Goal: Complete application form

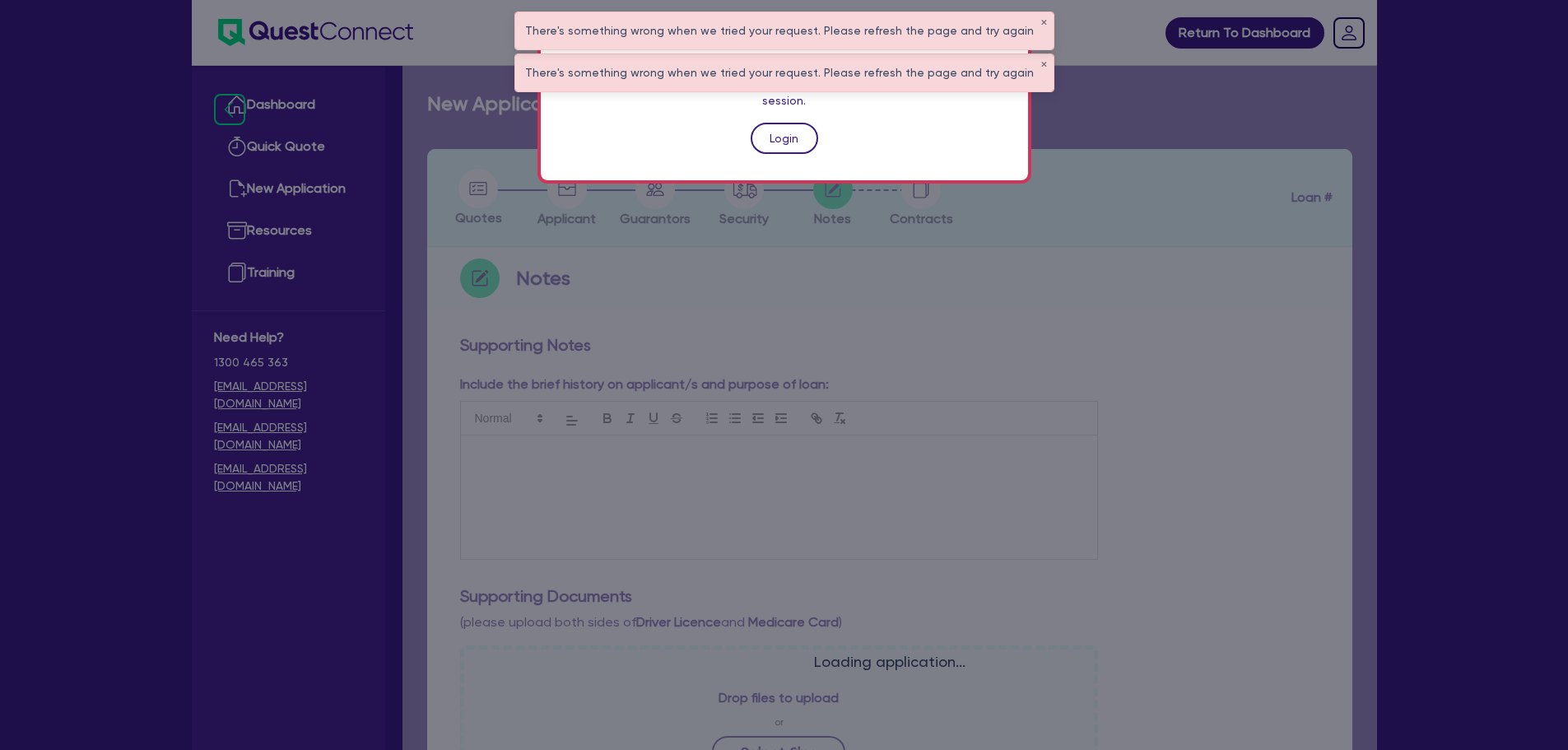
drag, startPoint x: 0, startPoint y: 0, endPoint x: 785, endPoint y: 116, distance: 793.5
click at [785, 123] on link "Login" at bounding box center [785, 138] width 68 height 31
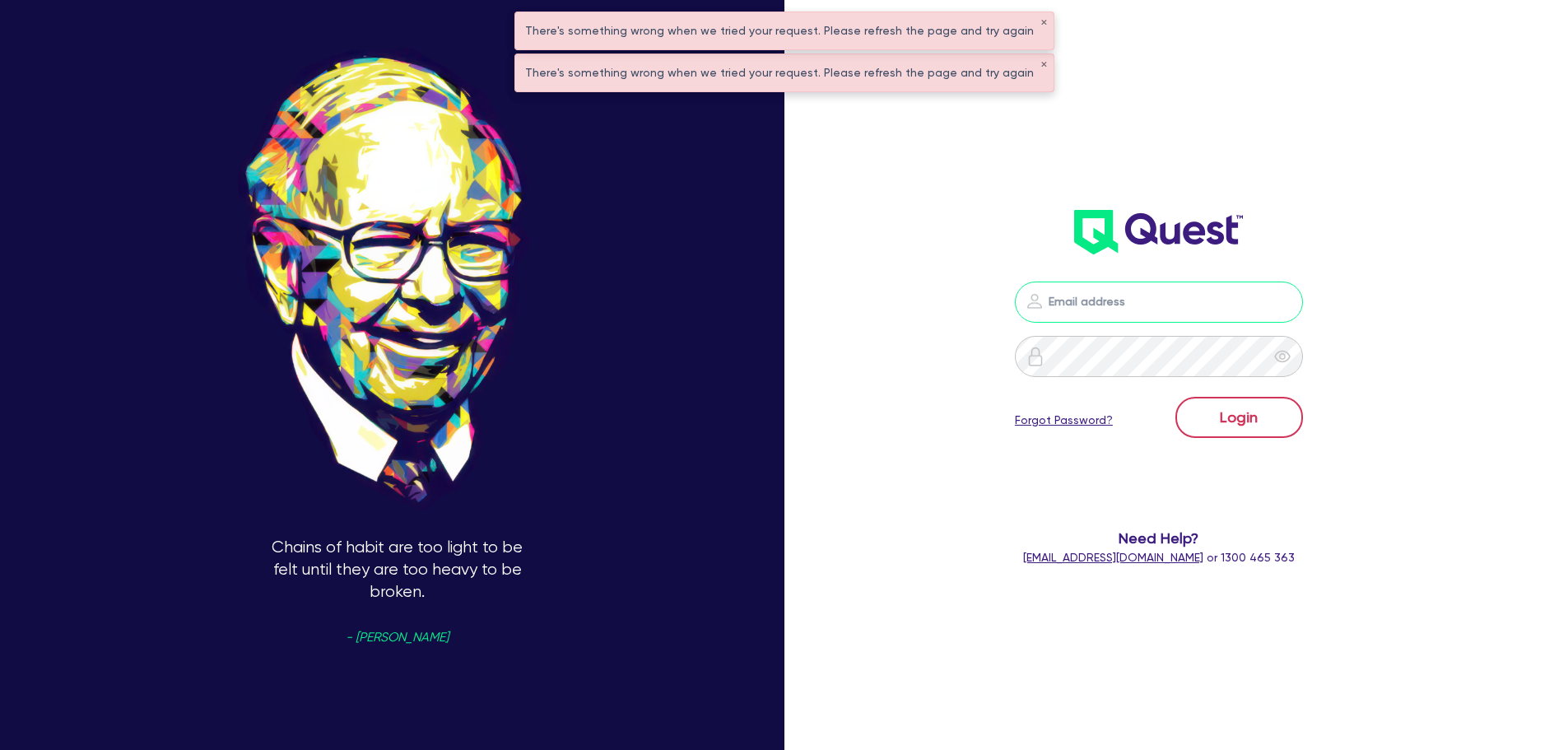
type input "[PERSON_NAME][EMAIL_ADDRESS][PERSON_NAME][DOMAIN_NAME]"
click at [1211, 419] on button "Login" at bounding box center [1239, 417] width 127 height 41
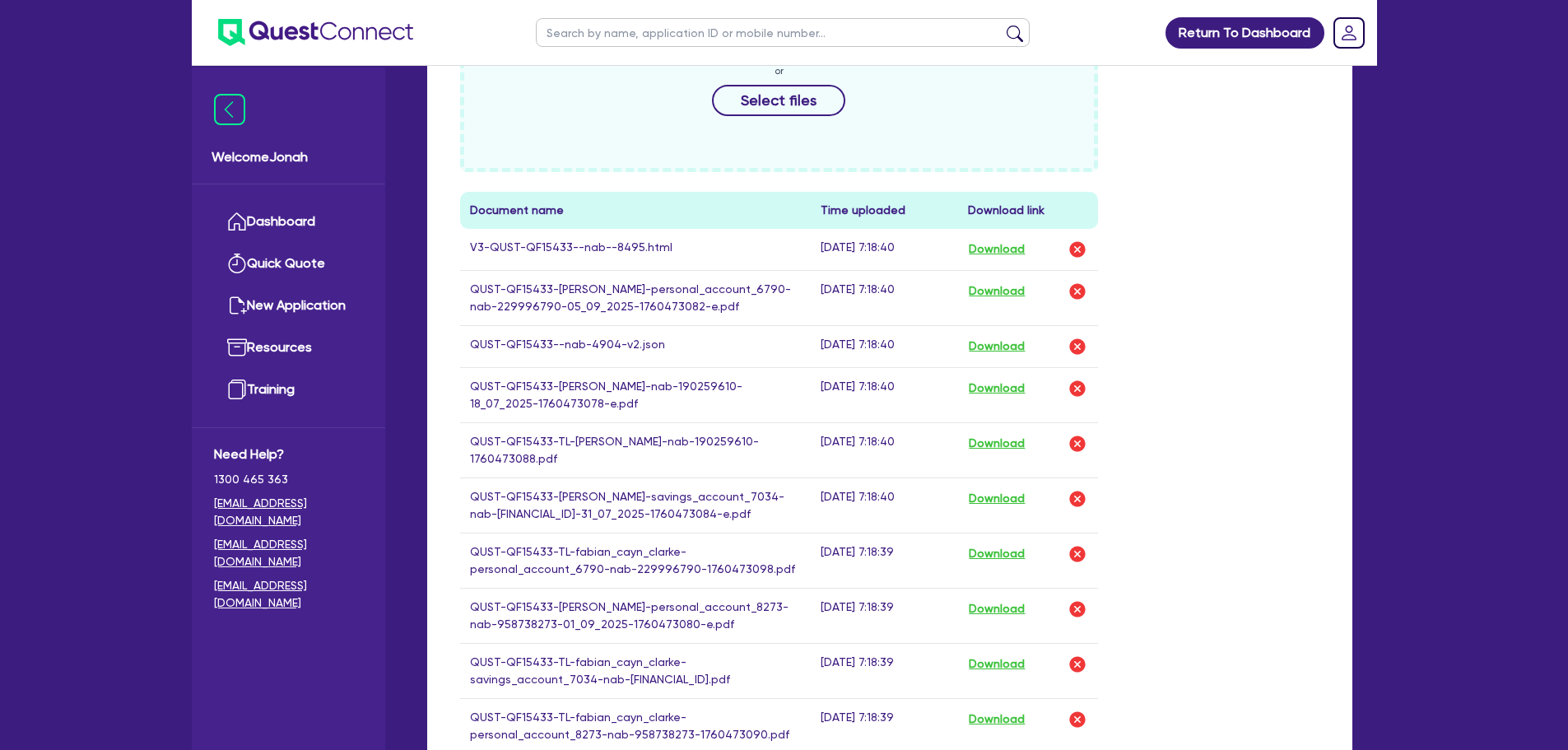
scroll to position [658, 0]
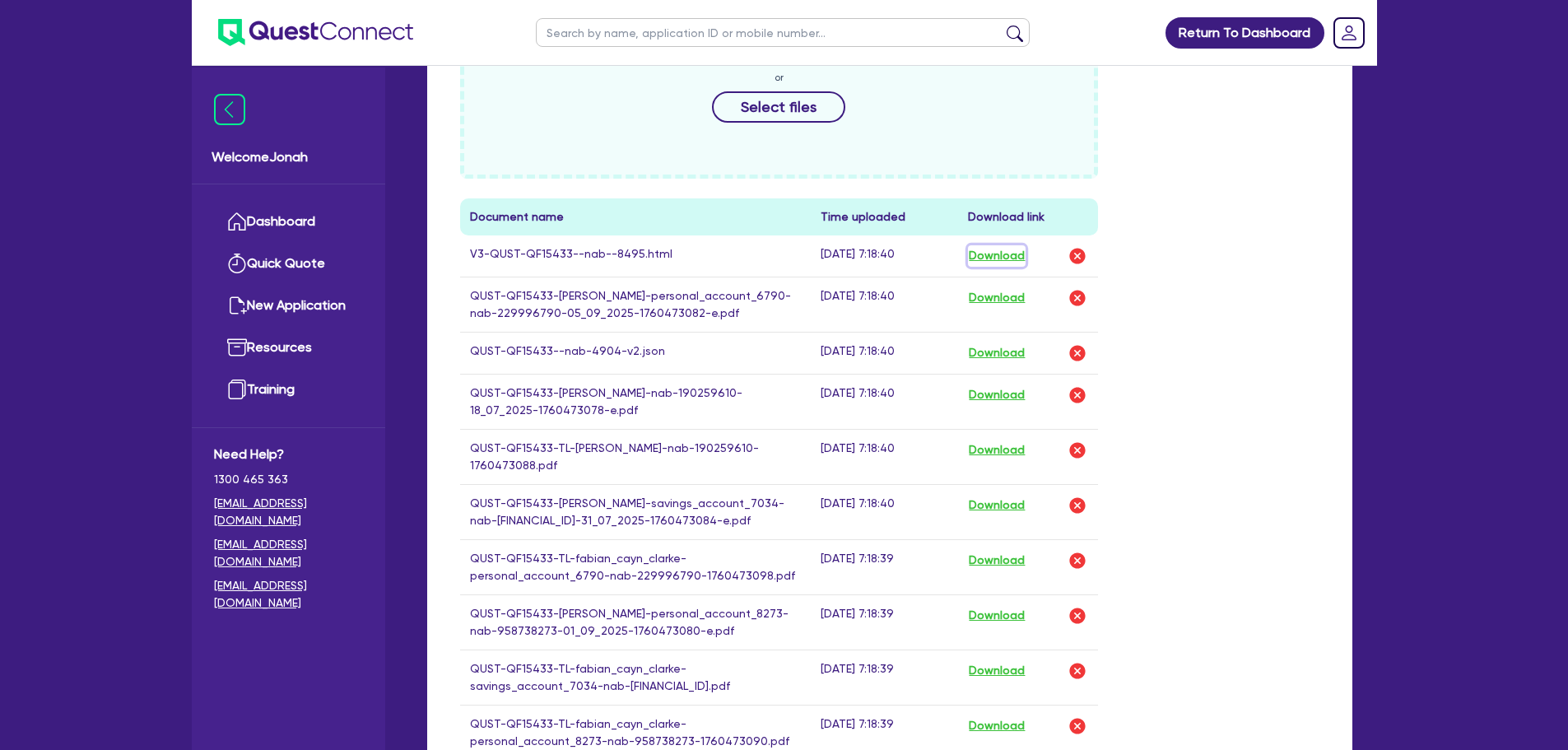
click at [1007, 259] on button "Download" at bounding box center [997, 256] width 58 height 21
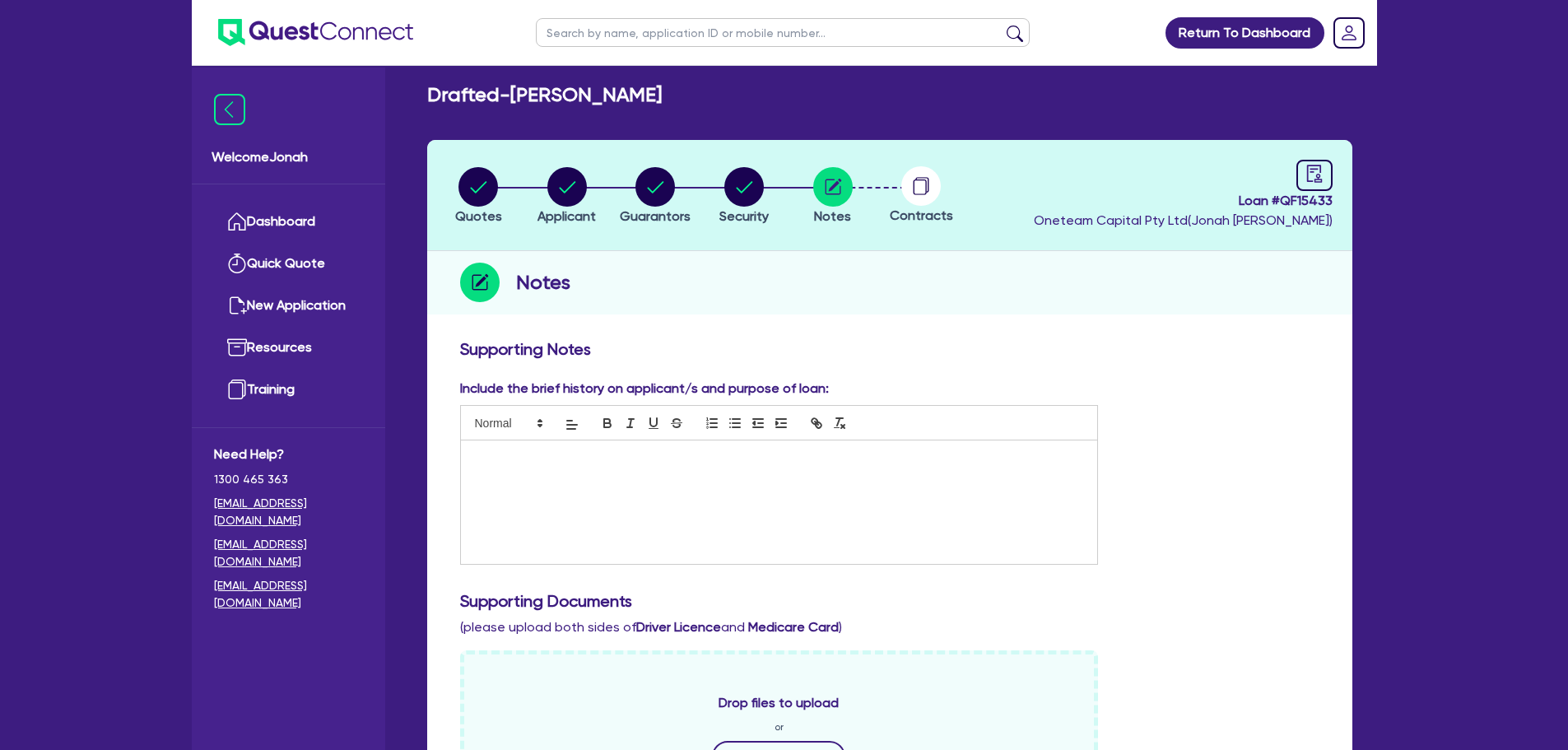
scroll to position [0, 0]
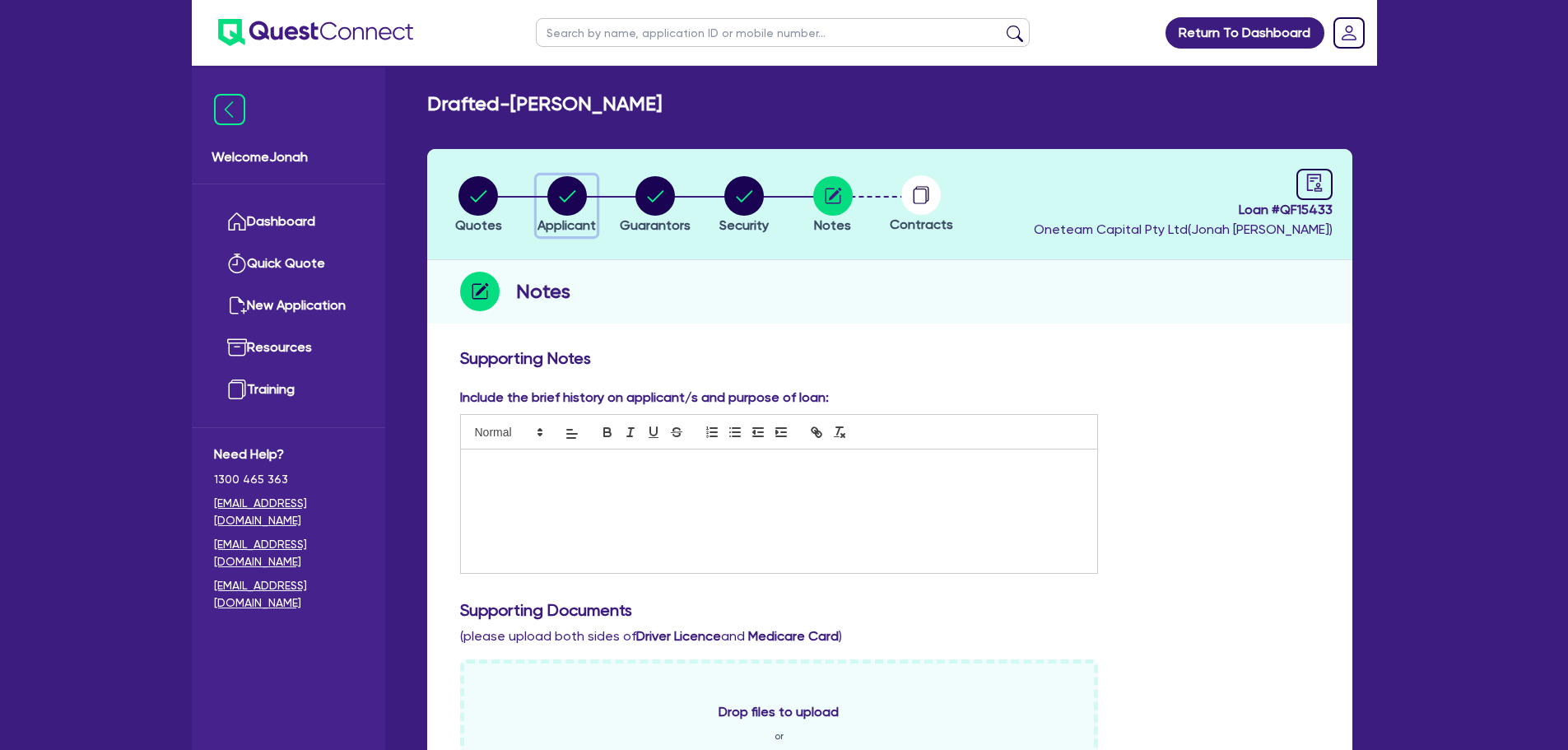
click at [558, 191] on circle "button" at bounding box center [567, 195] width 39 height 39
select select "SOLE_TRADER"
select select "BUILDING_CONSTRUCTION"
select select "TRADES_SERVICES_CONSUMERS"
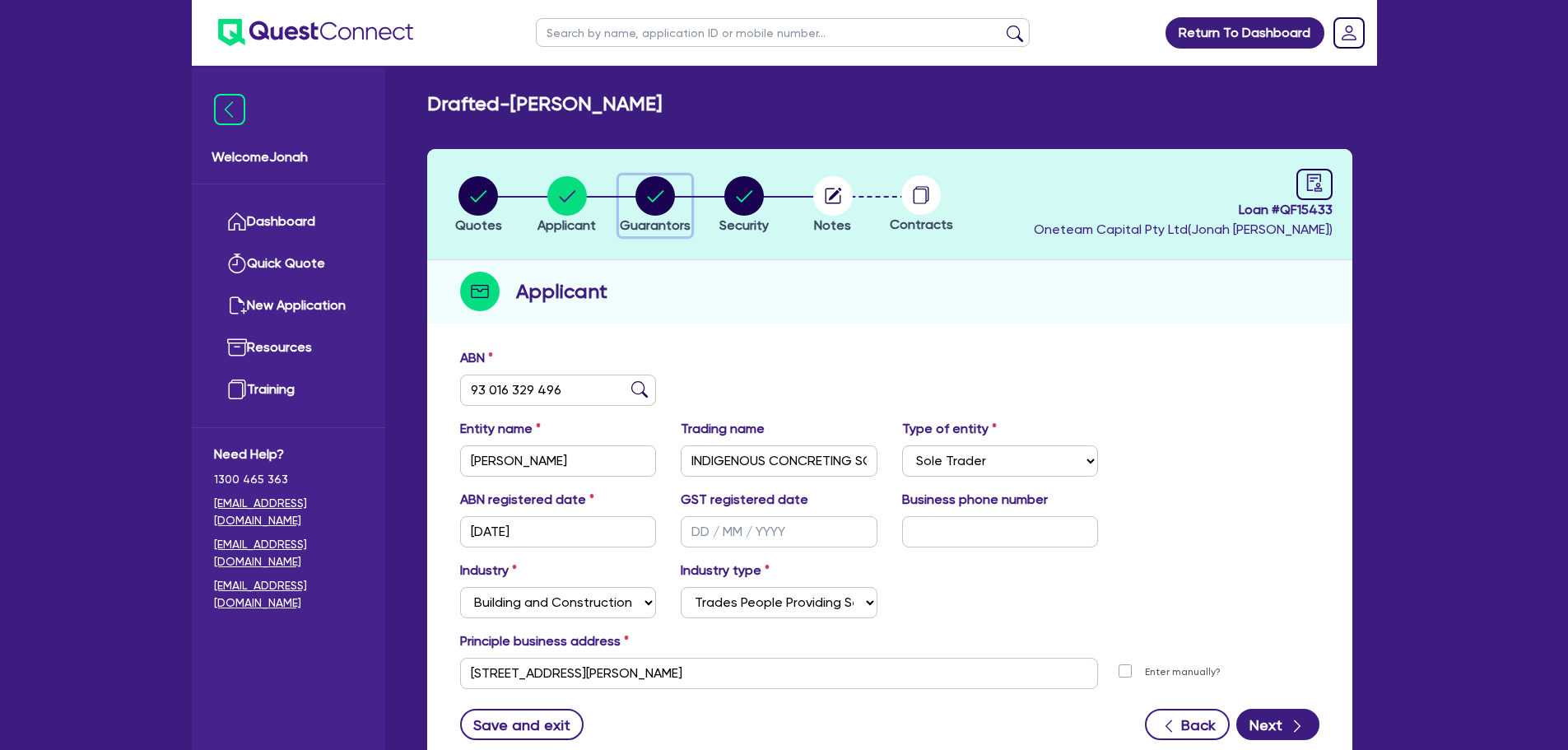
click at [652, 200] on icon "button" at bounding box center [657, 195] width 17 height 12
select select "MR"
select select "NT"
select select "SINGLE"
select select "VEHICLE"
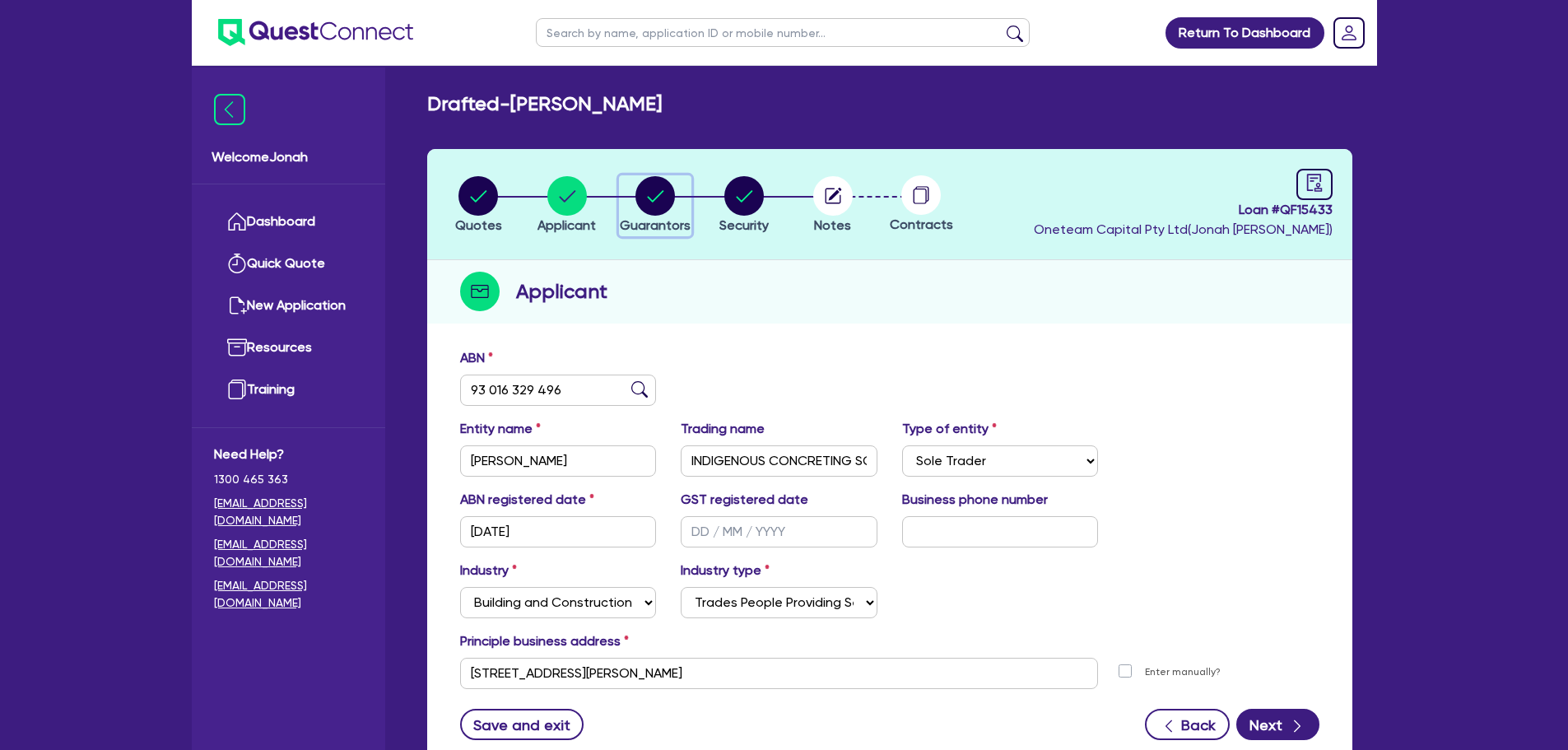
select select "EQUIPMENT"
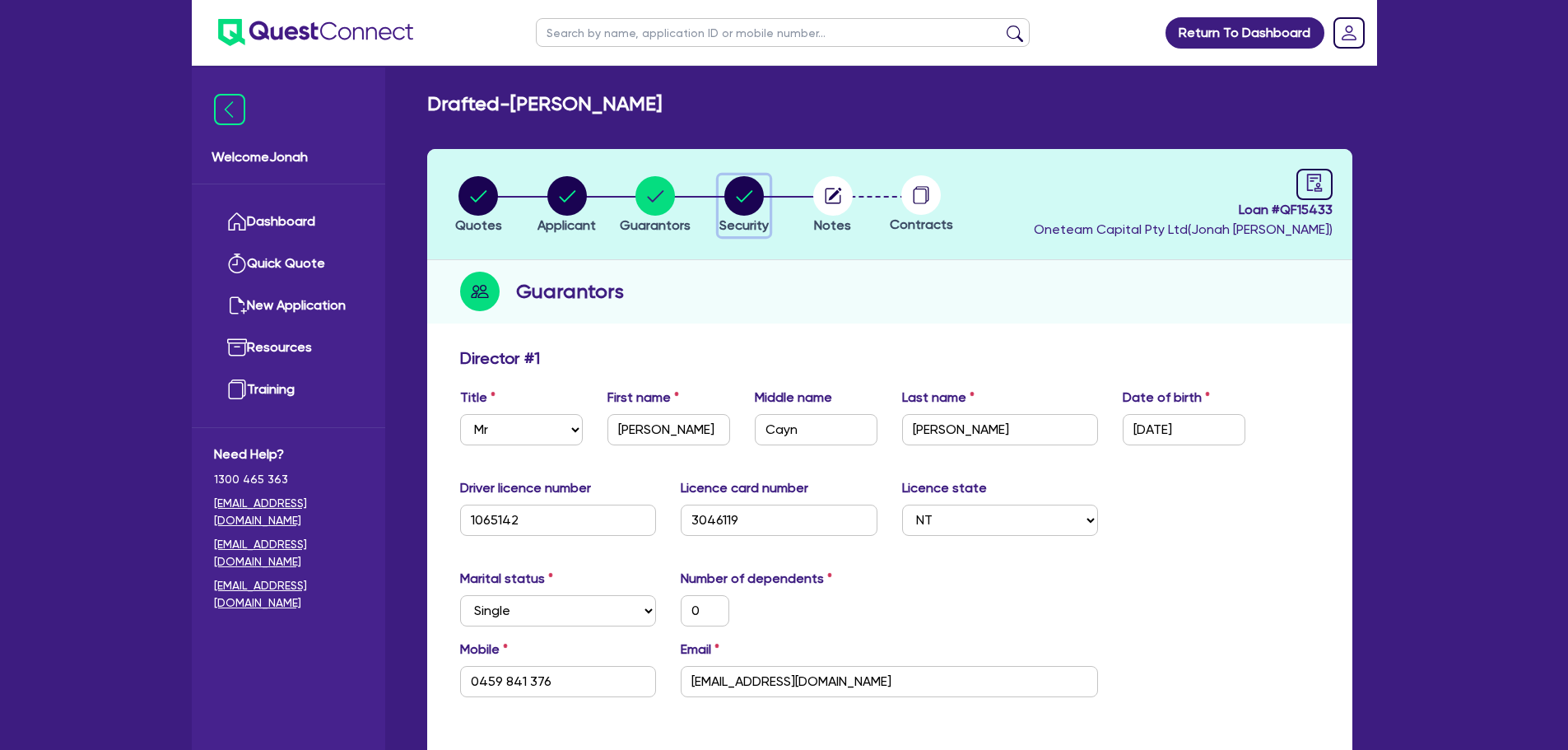
click at [731, 194] on circle "button" at bounding box center [744, 195] width 39 height 39
select select "CARS_AND_LIGHT_TRUCKS"
select select "VANS_AND_UTES"
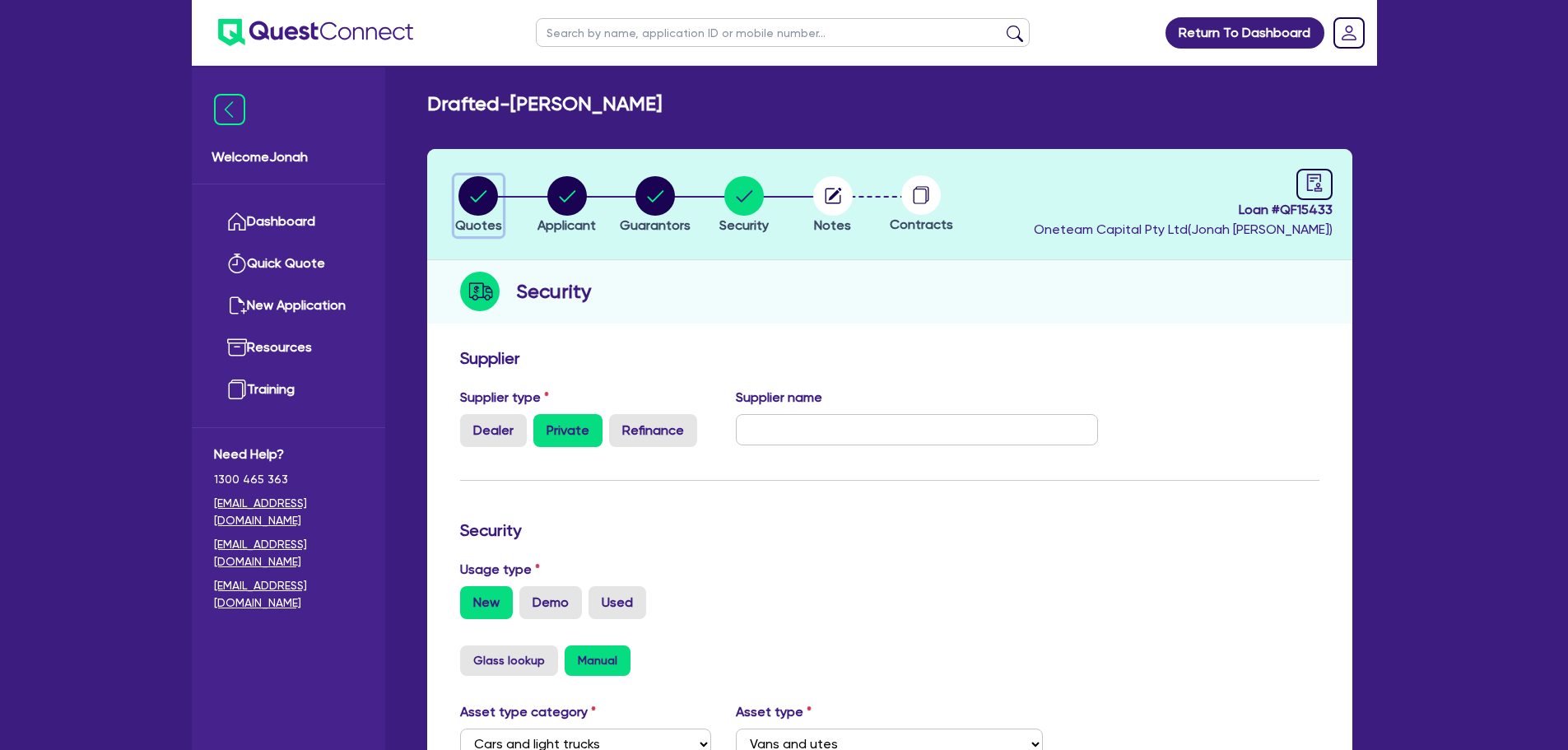
click at [481, 200] on circle "button" at bounding box center [478, 195] width 39 height 39
select select "Other"
select select "CARS_AND_LIGHT_TRUCKS"
select select "VANS_AND_UTES"
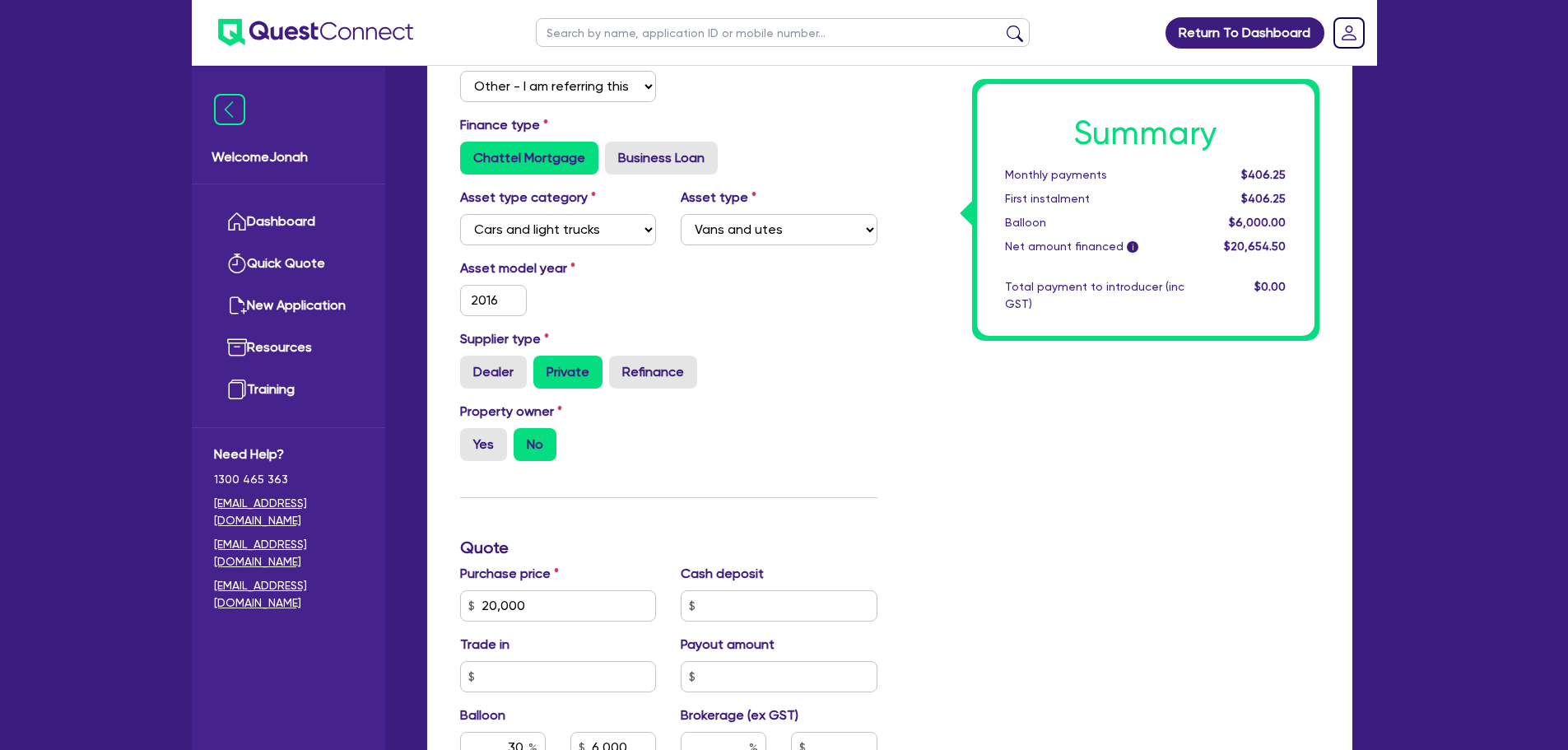
scroll to position [494, 0]
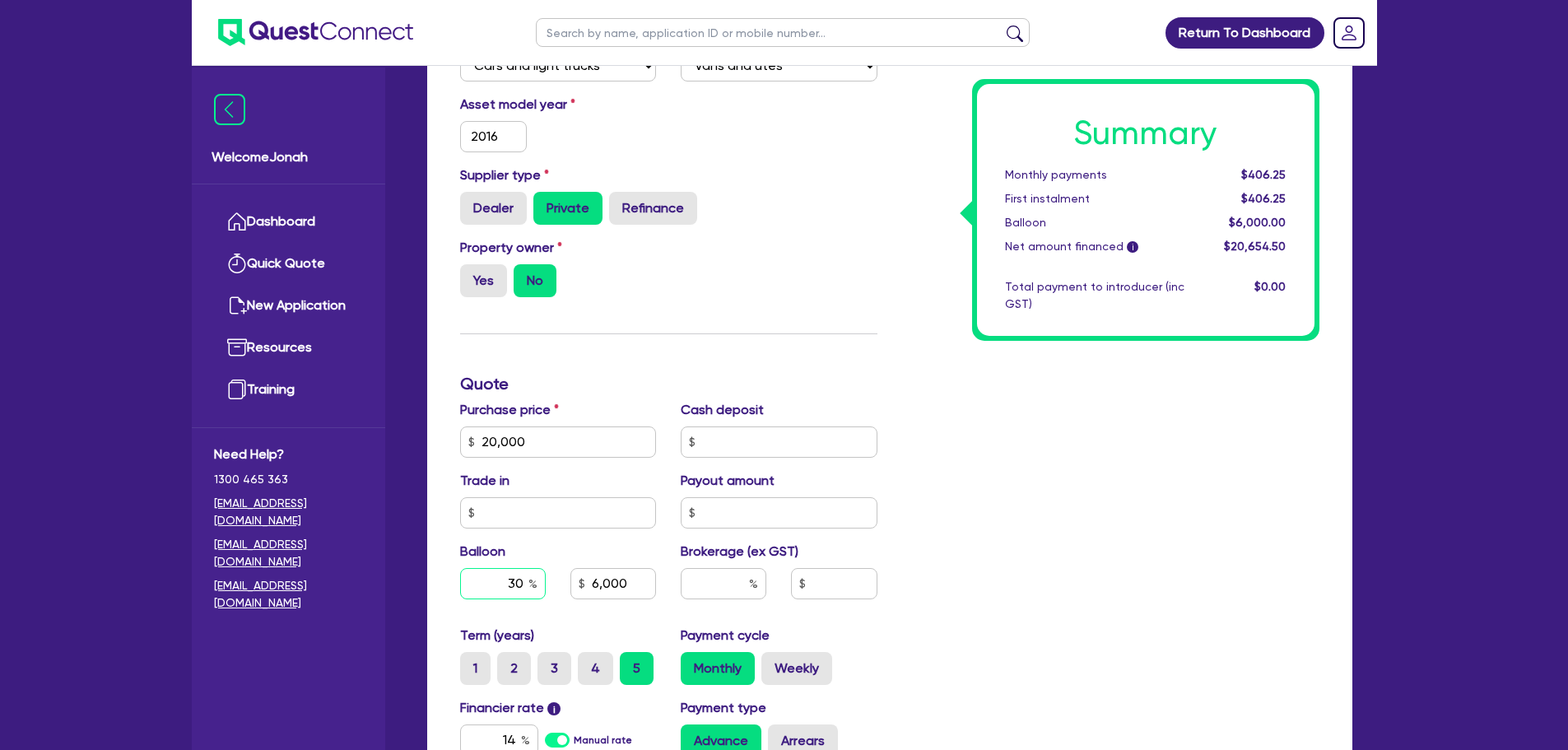
drag, startPoint x: 511, startPoint y: 576, endPoint x: 531, endPoint y: 569, distance: 21.2
click at [531, 569] on input "30" at bounding box center [502, 583] width 85 height 31
type input "20,000"
type input "0"
type input "6,000"
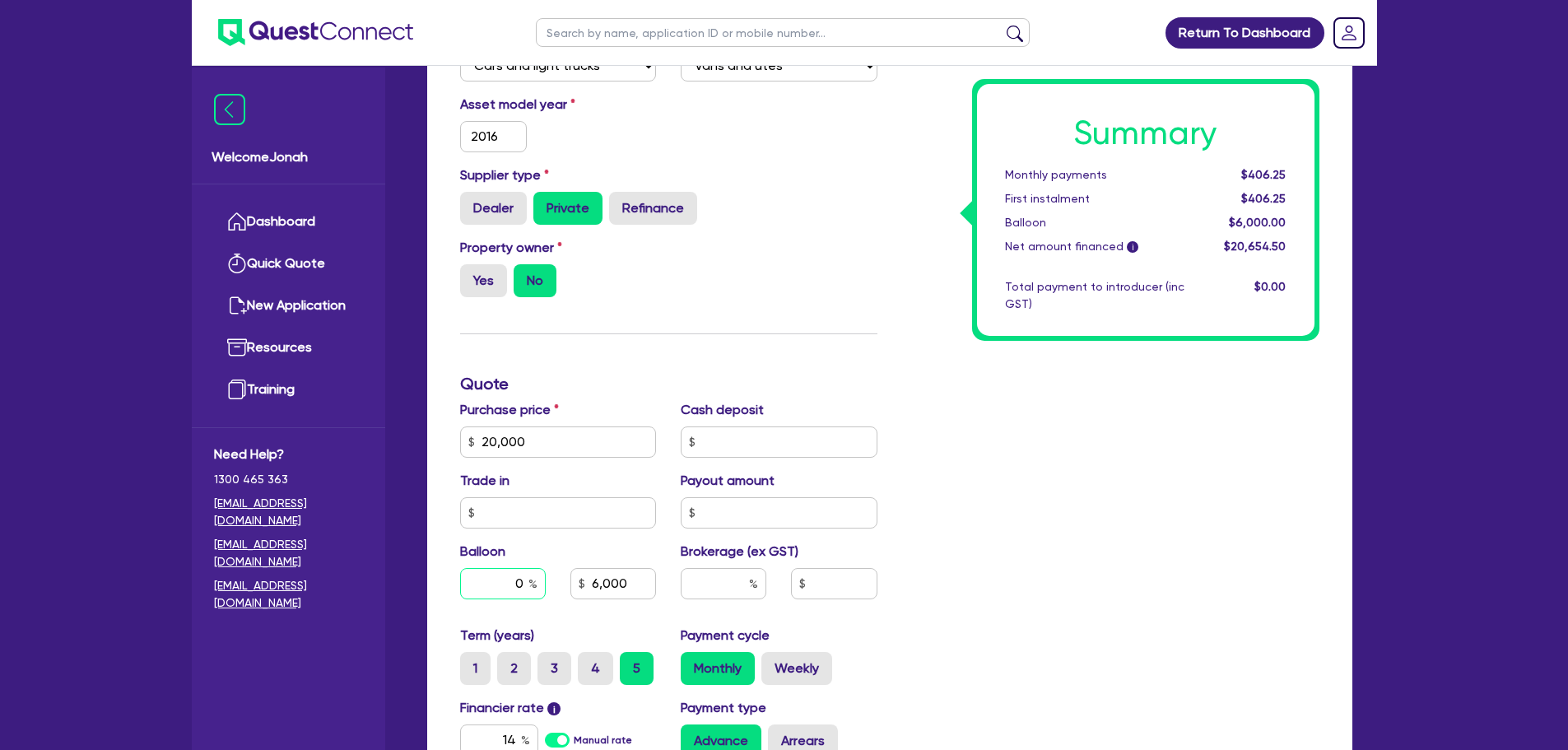
type input "0"
type input "20,000"
type input "6,000"
type input "20,000"
click at [973, 558] on div "Summary Monthly payments $406.25 First instalment $406.25 Balloon $6,000.00 Net…" at bounding box center [1110, 383] width 442 height 1059
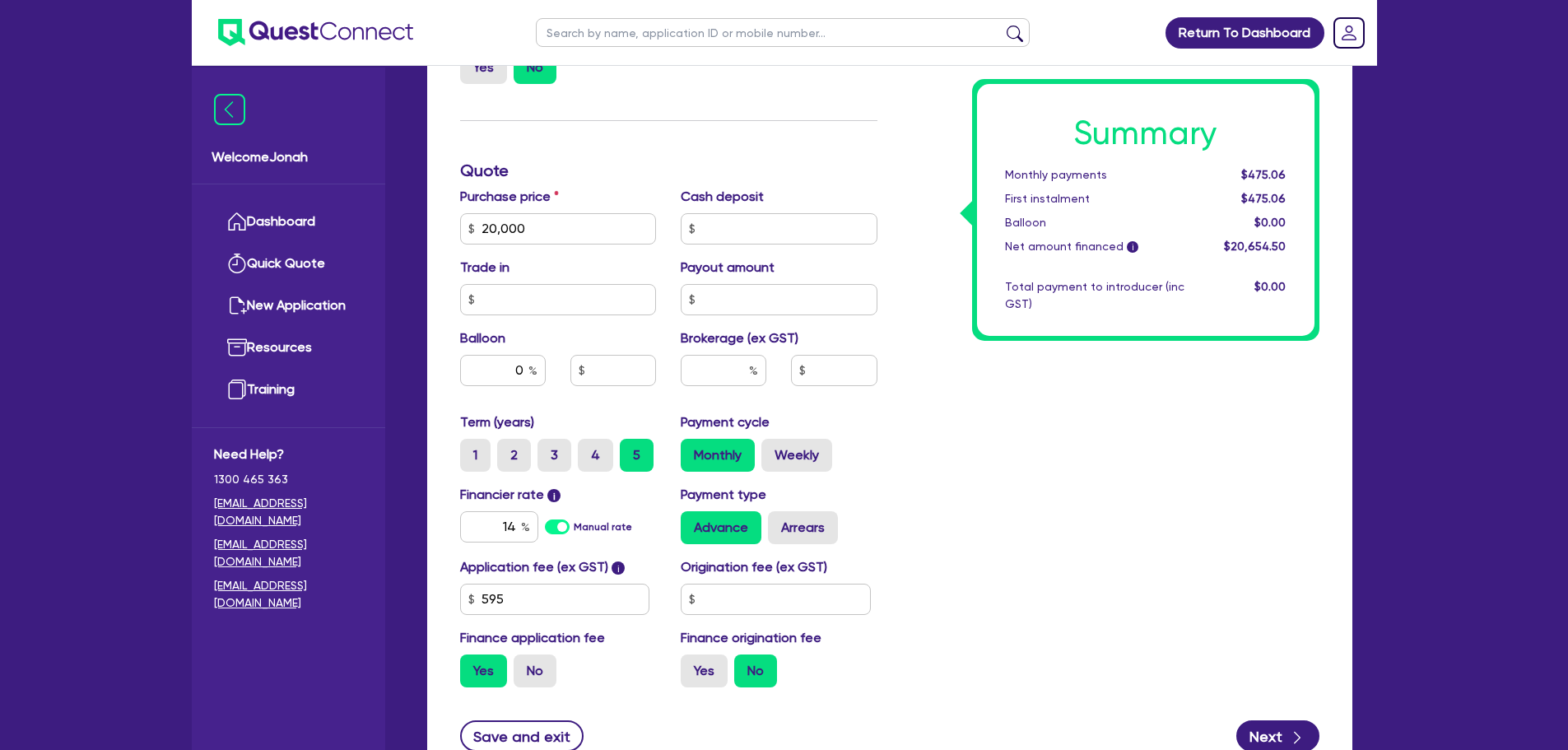
scroll to position [741, 0]
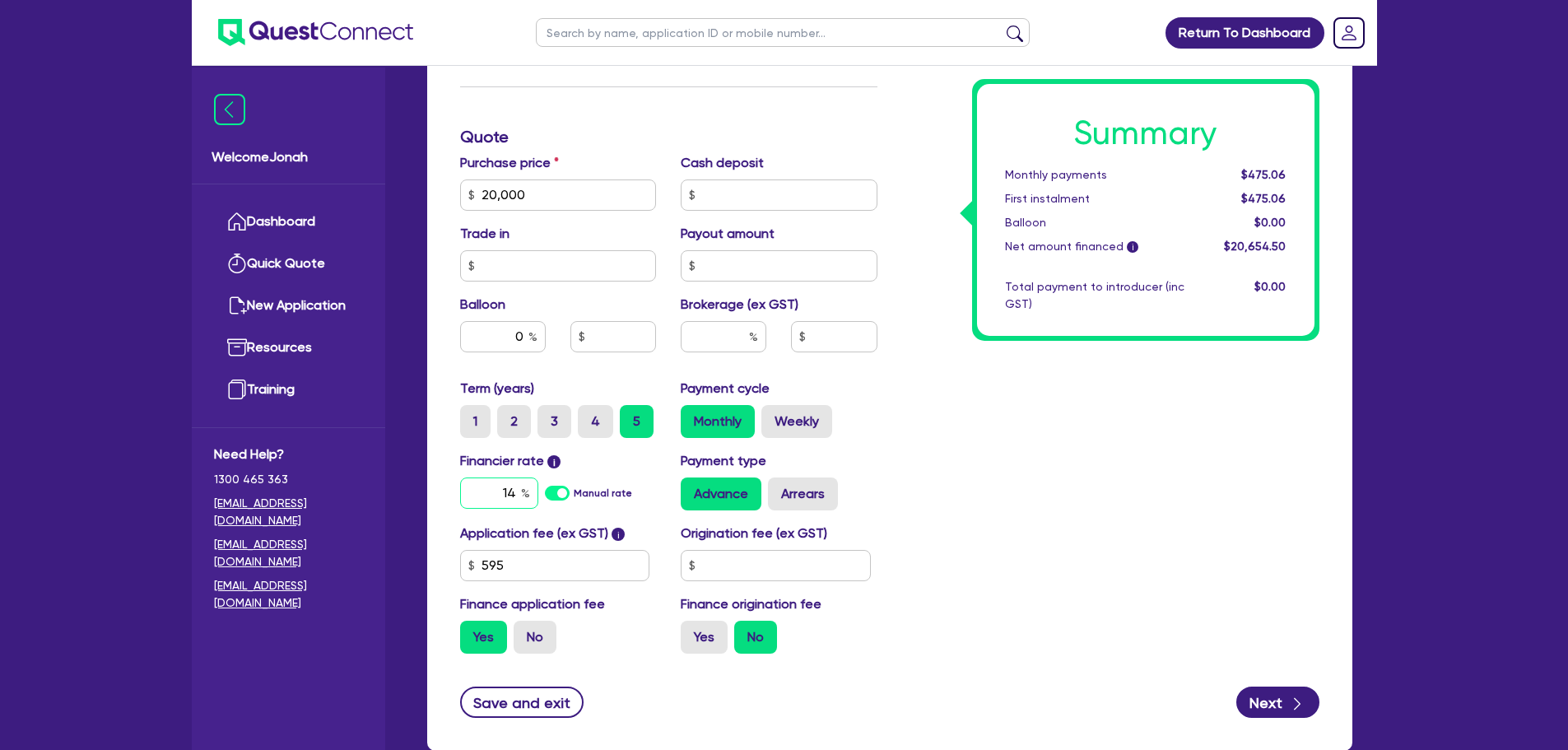
drag, startPoint x: 503, startPoint y: 497, endPoint x: 531, endPoint y: 495, distance: 28.1
click at [531, 495] on input "14" at bounding box center [499, 493] width 78 height 31
type input "20,000"
type input "1"
type input "20,000"
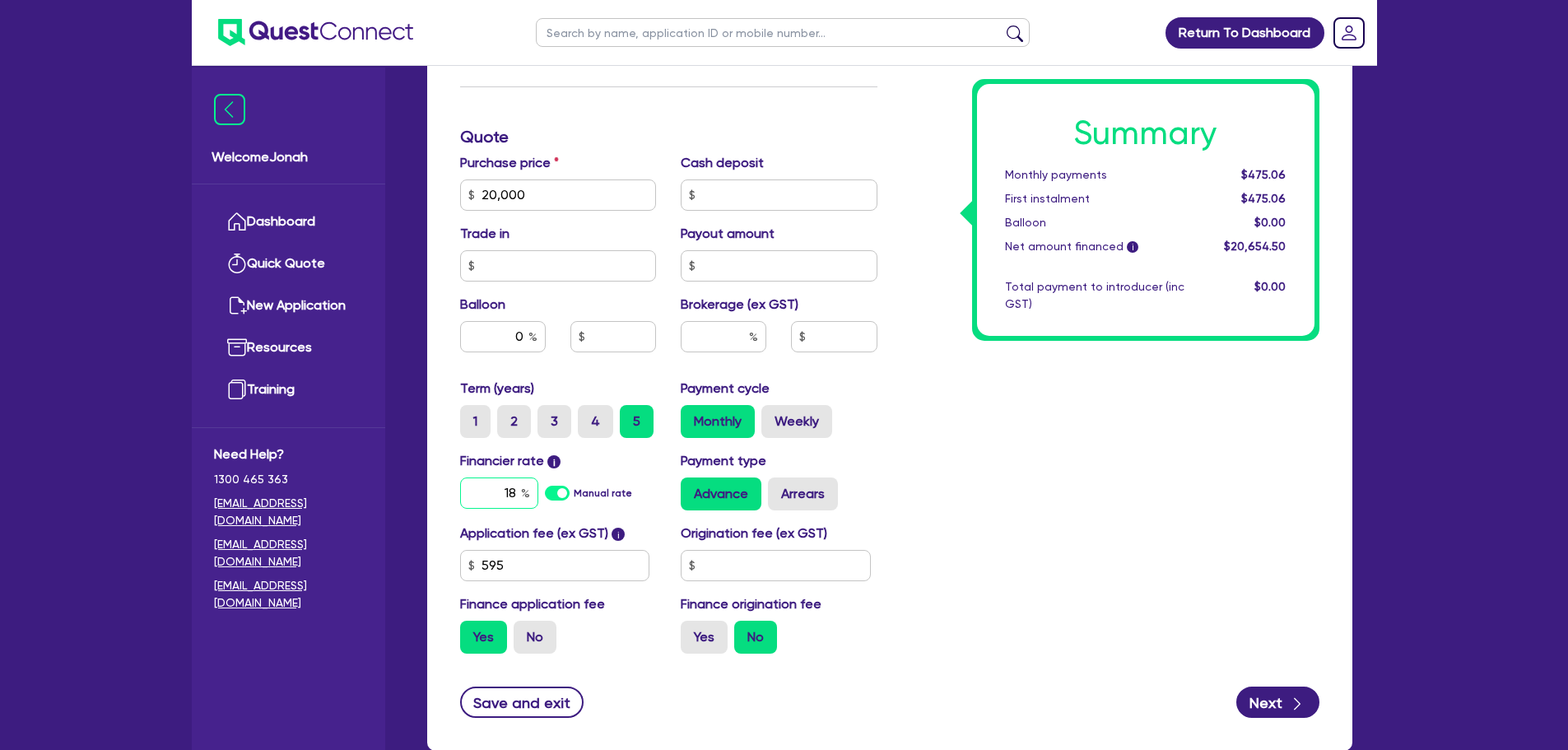
type input "18"
type input "20,000"
click at [1175, 557] on div "Summary Monthly payments Calculating... First instalment Calculating... Balloon…" at bounding box center [1110, 137] width 442 height 1059
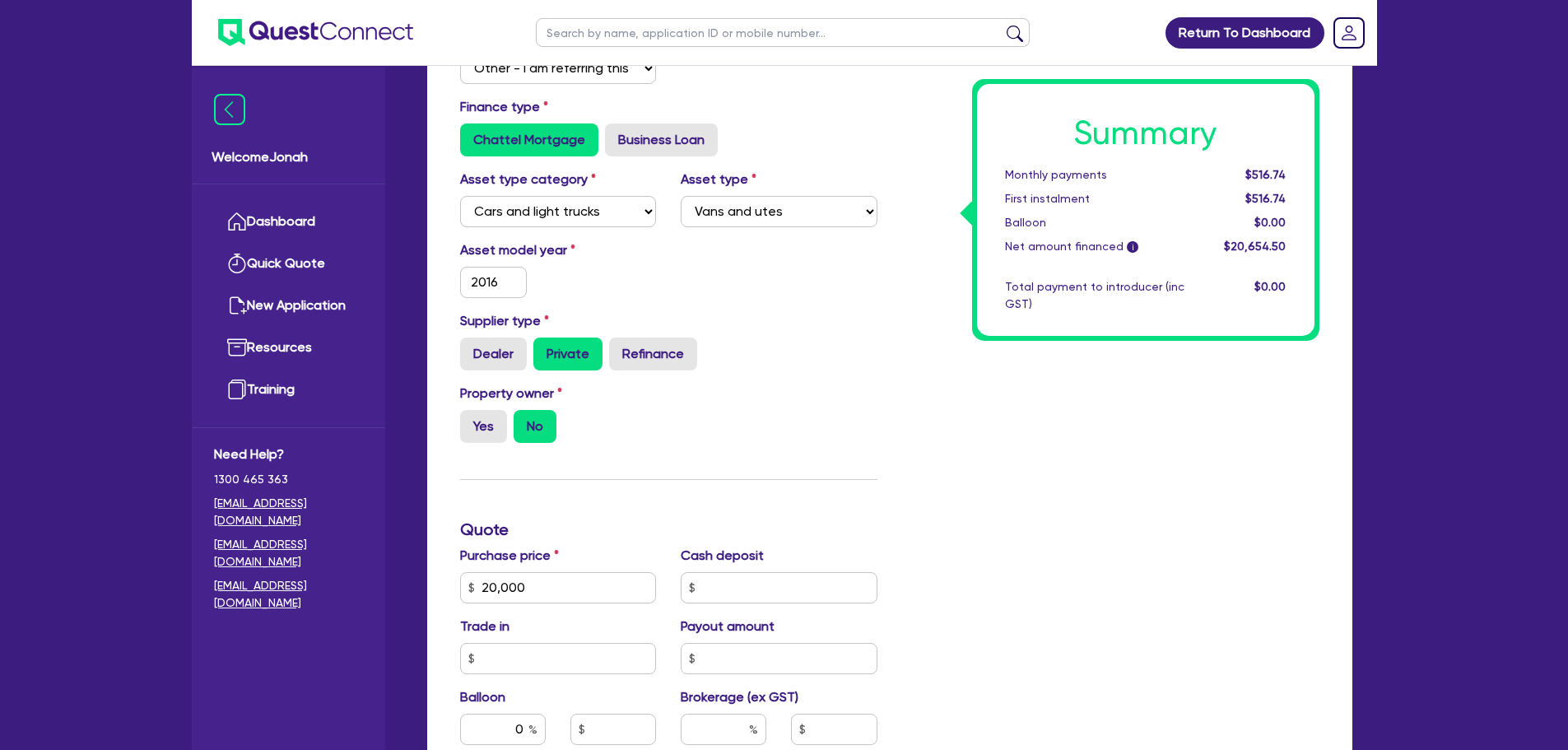
scroll to position [0, 0]
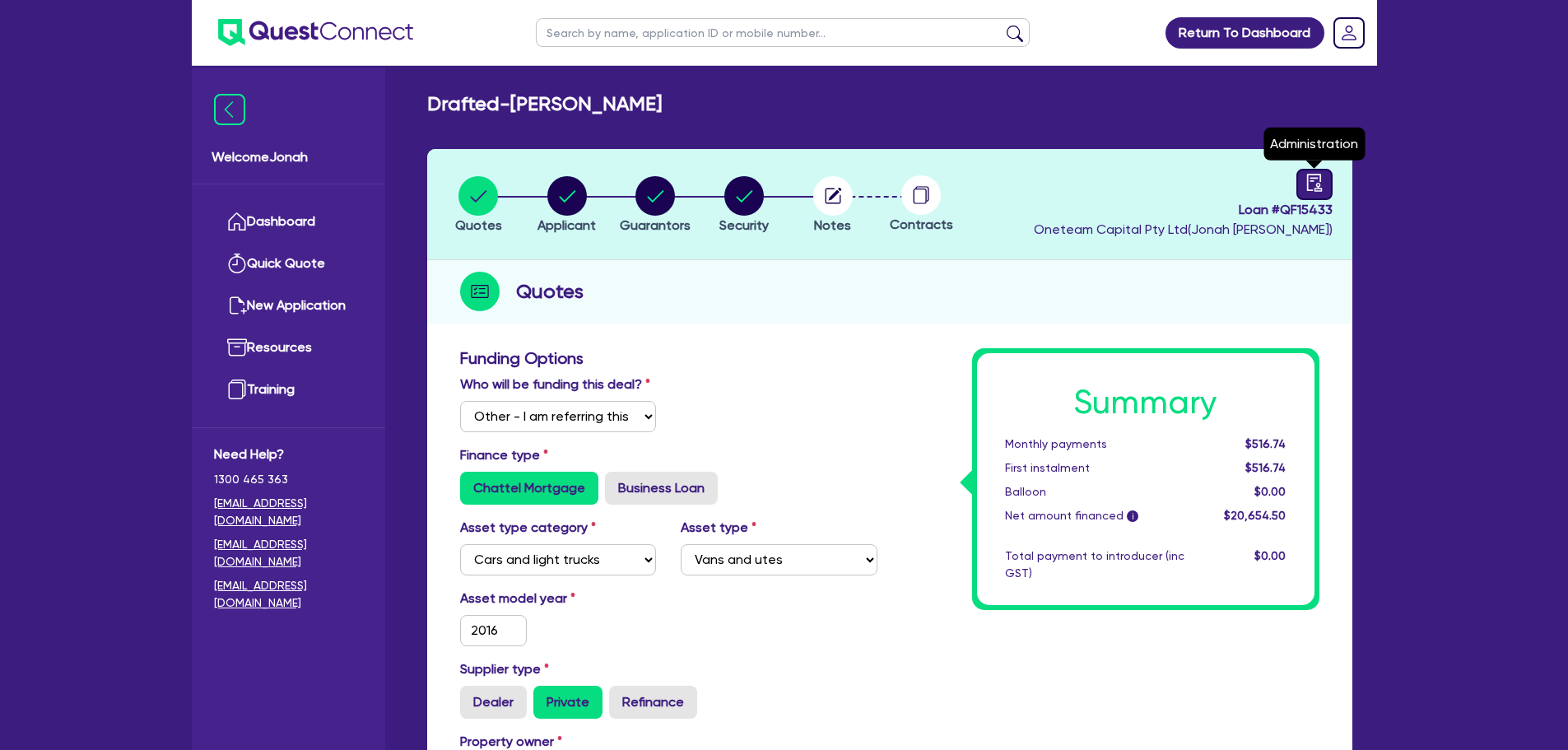
click at [1307, 181] on icon "audit" at bounding box center [1315, 182] width 18 height 18
select select "DRAFTED_NEW"
select select "Other"
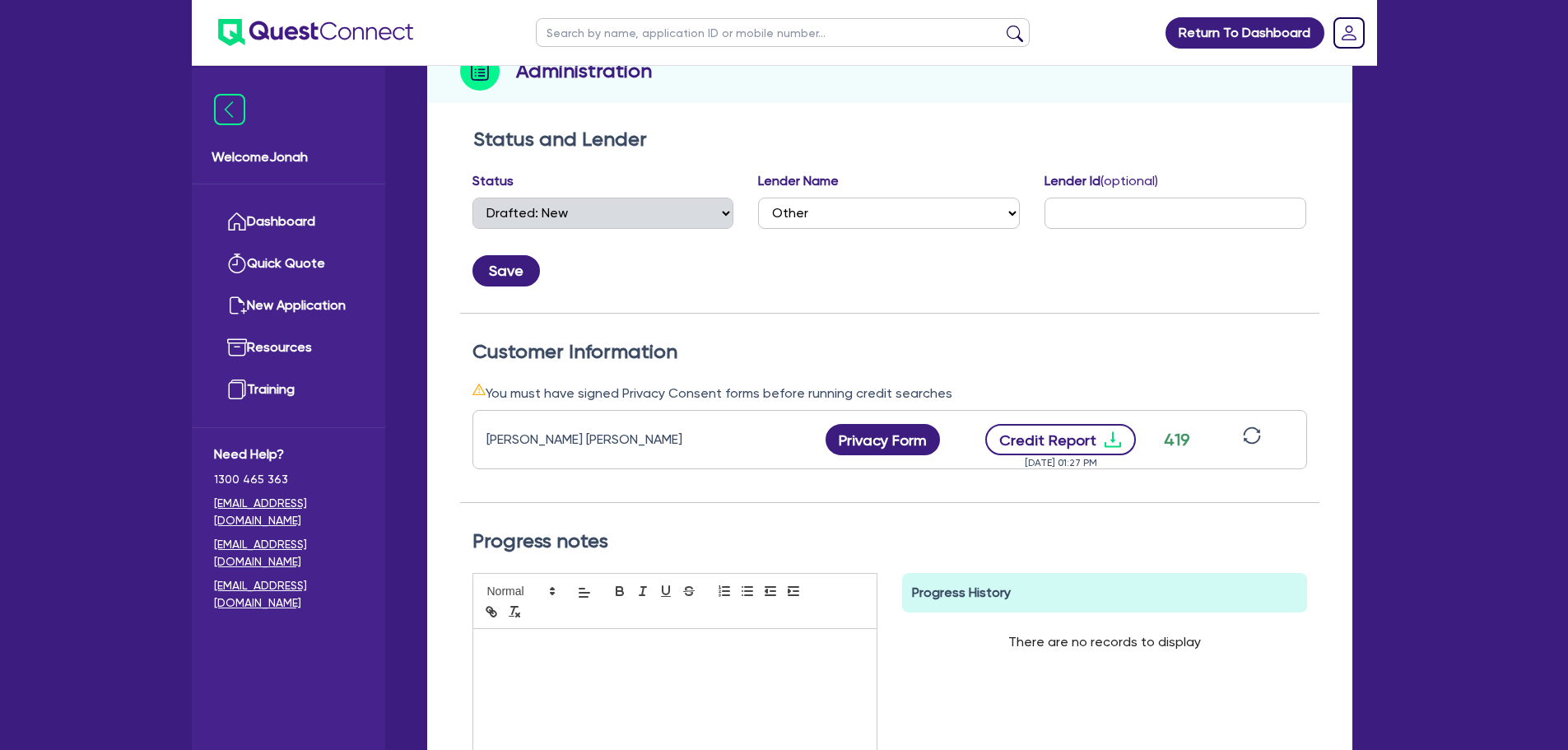
scroll to position [329, 0]
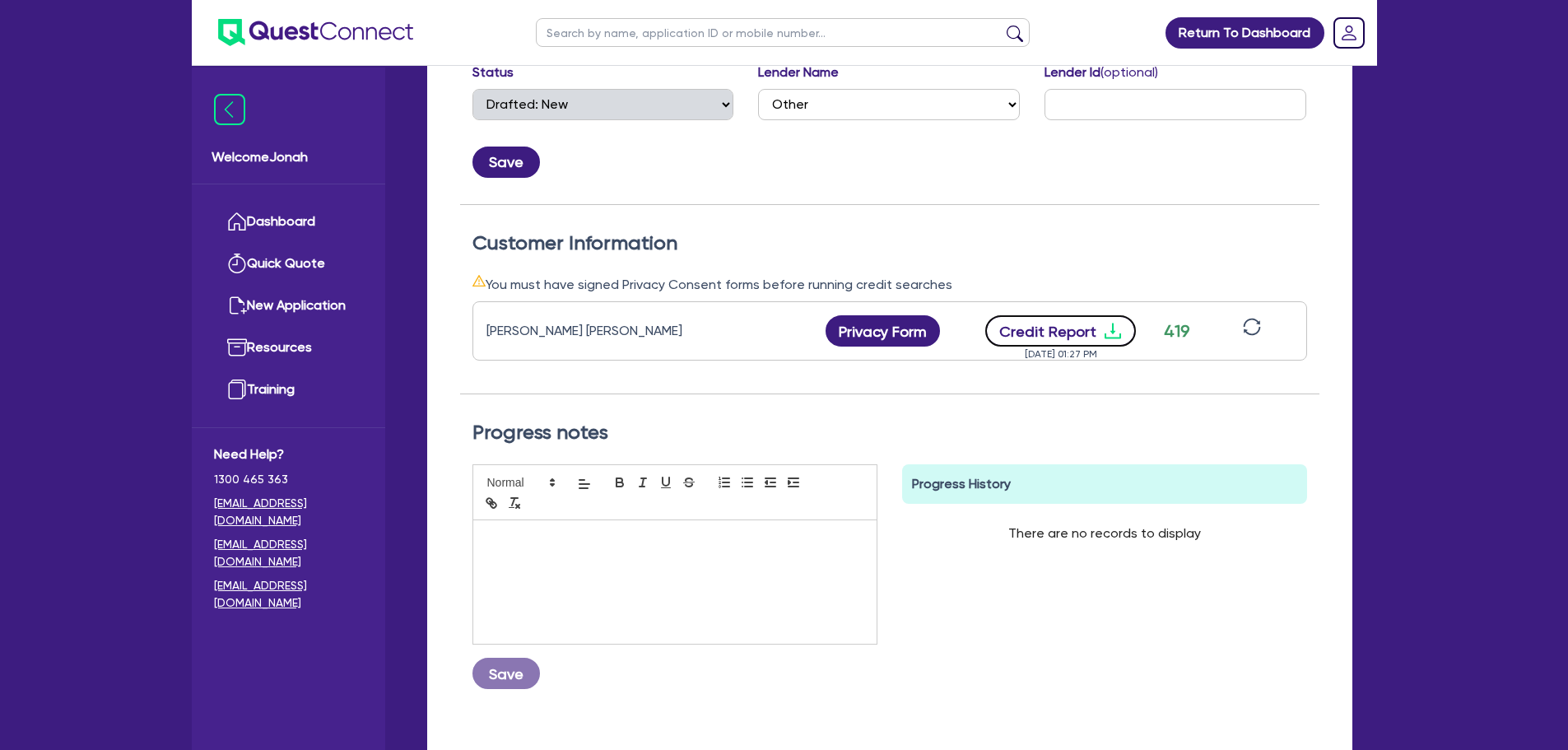
click at [1078, 324] on button "Credit Report" at bounding box center [1061, 331] width 150 height 31
